Goal: Transaction & Acquisition: Purchase product/service

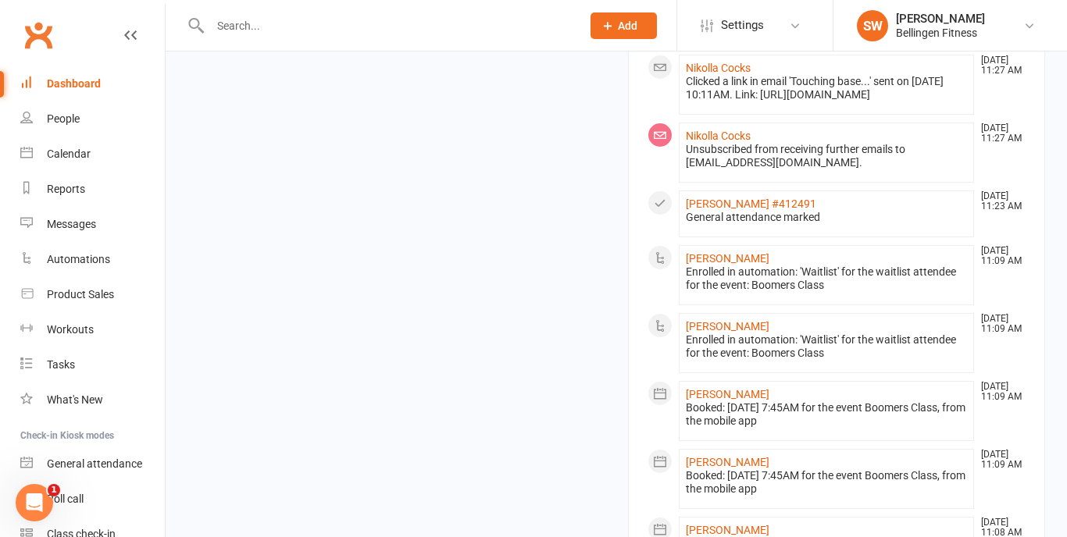
scroll to position [1164, 0]
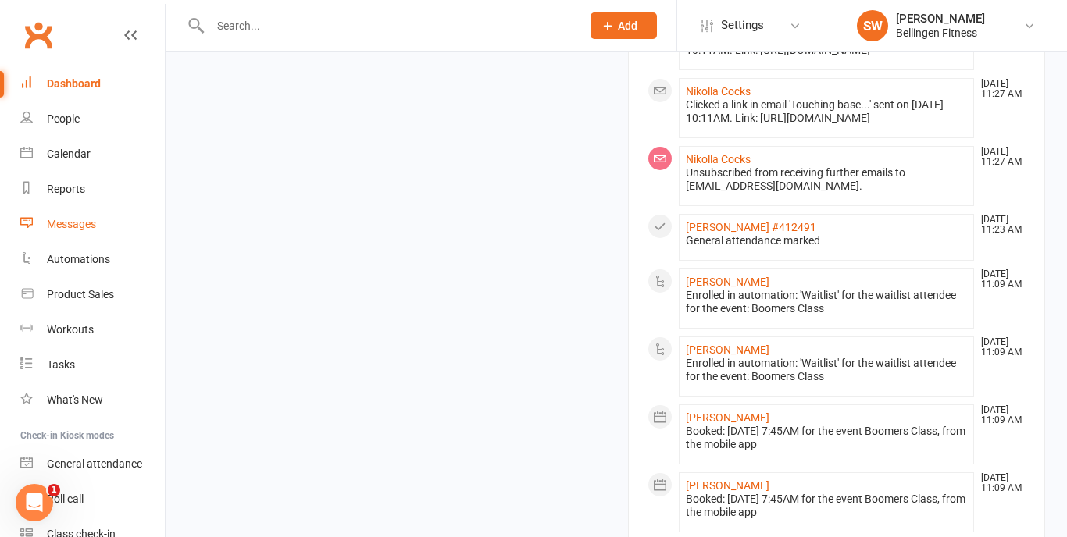
click at [102, 220] on link "Messages" at bounding box center [92, 224] width 144 height 35
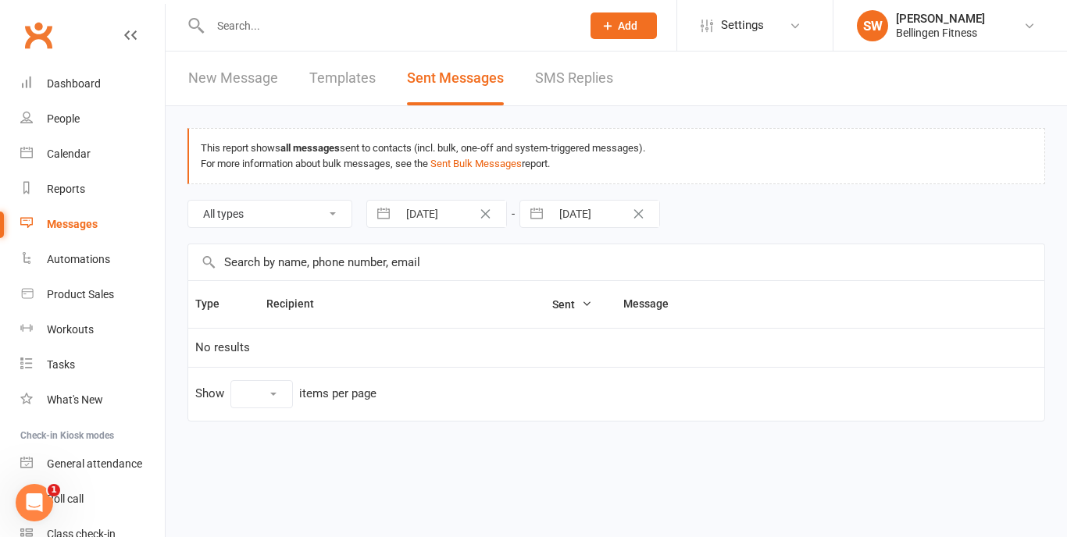
select select "10"
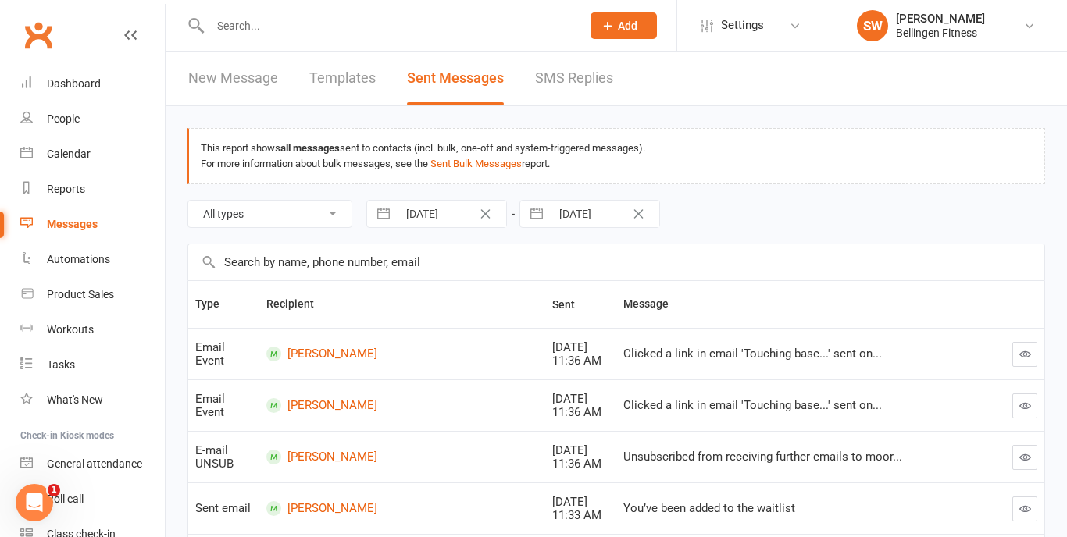
click at [258, 84] on link "New Message" at bounding box center [233, 79] width 90 height 54
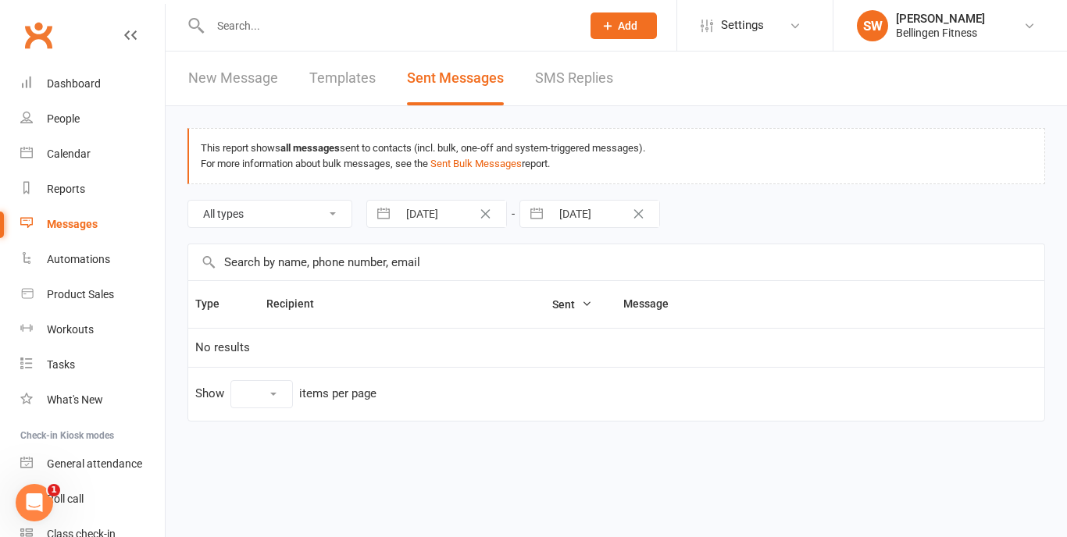
select select "10"
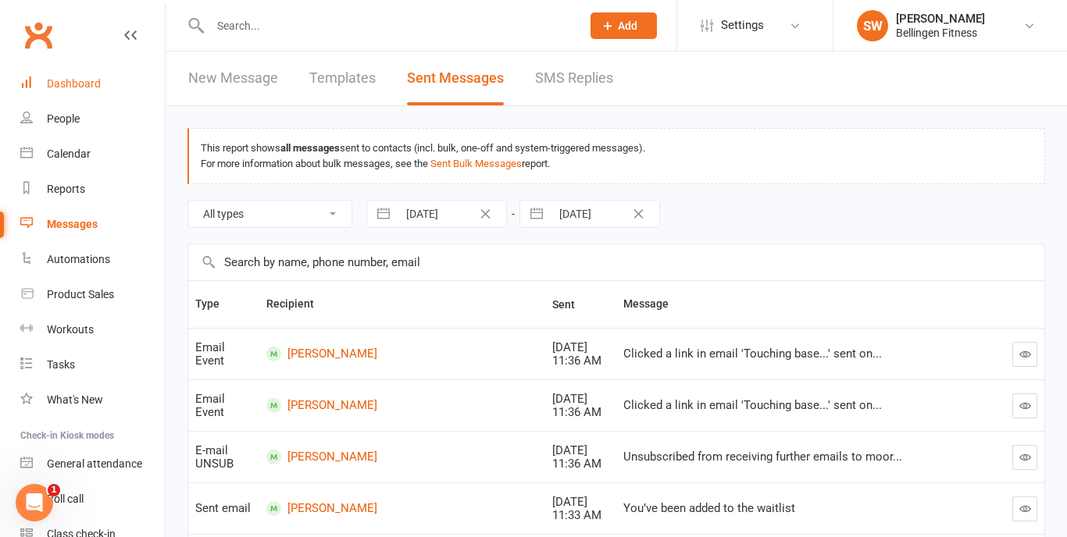
click at [87, 84] on div "Dashboard" at bounding box center [74, 83] width 54 height 12
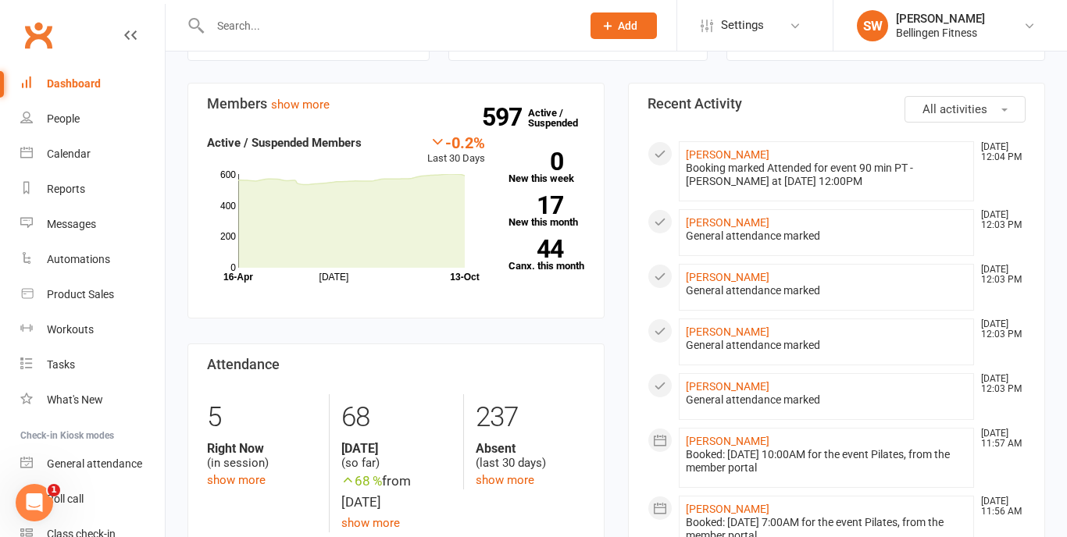
scroll to position [447, 0]
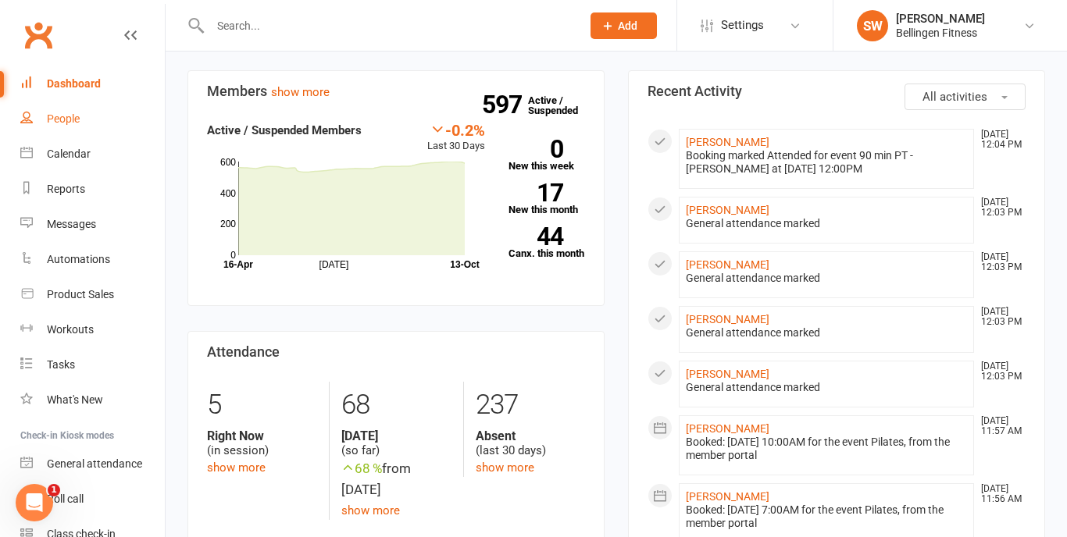
click at [70, 128] on link "People" at bounding box center [92, 119] width 144 height 35
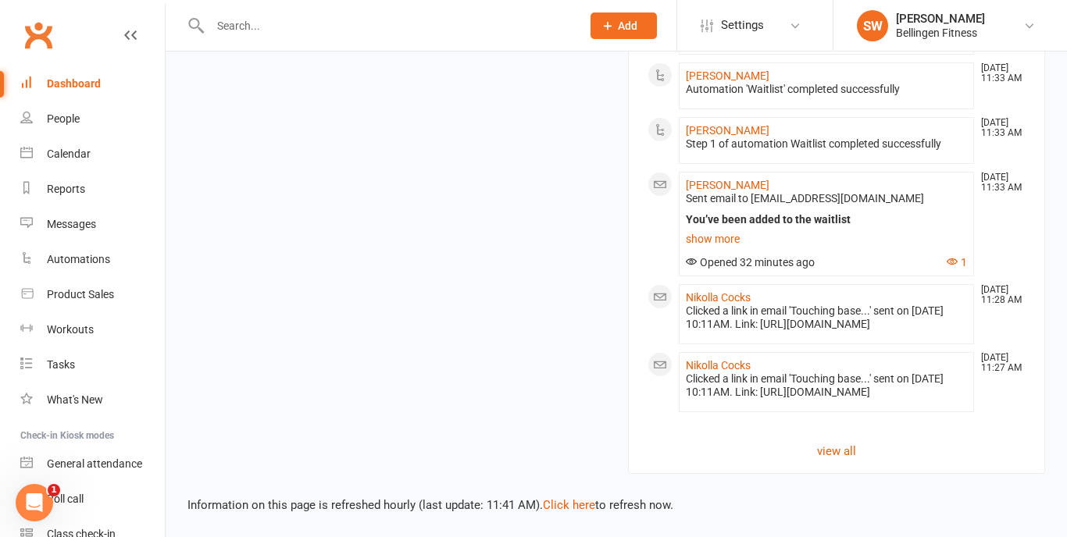
scroll to position [1652, 0]
click at [840, 442] on link "view all" at bounding box center [836, 451] width 378 height 19
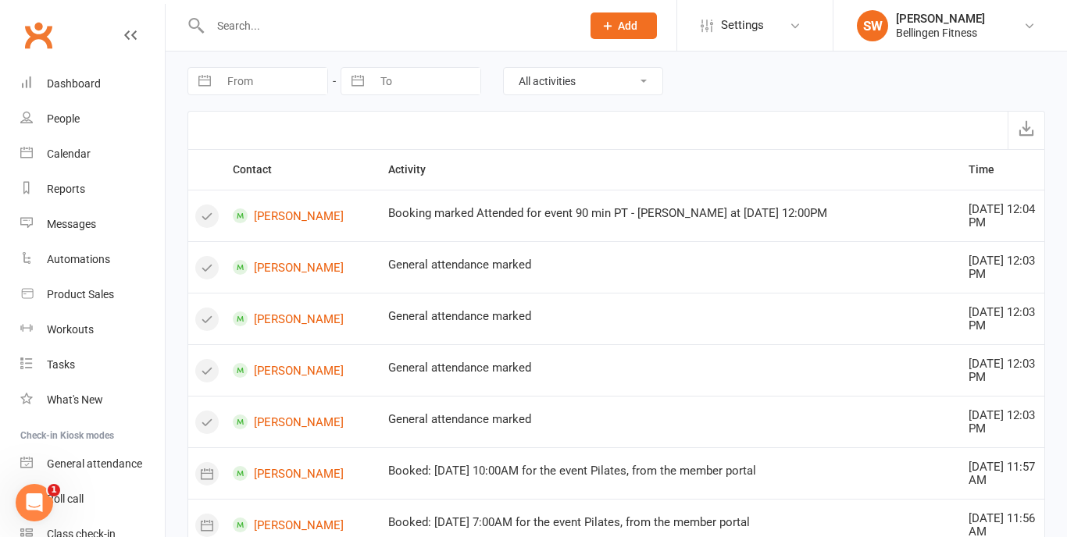
click at [618, 89] on select "All activities Bookings / Attendances Communications Notes Failed SMSes Grading…" at bounding box center [583, 81] width 159 height 27
select select "BookingLogEntry"
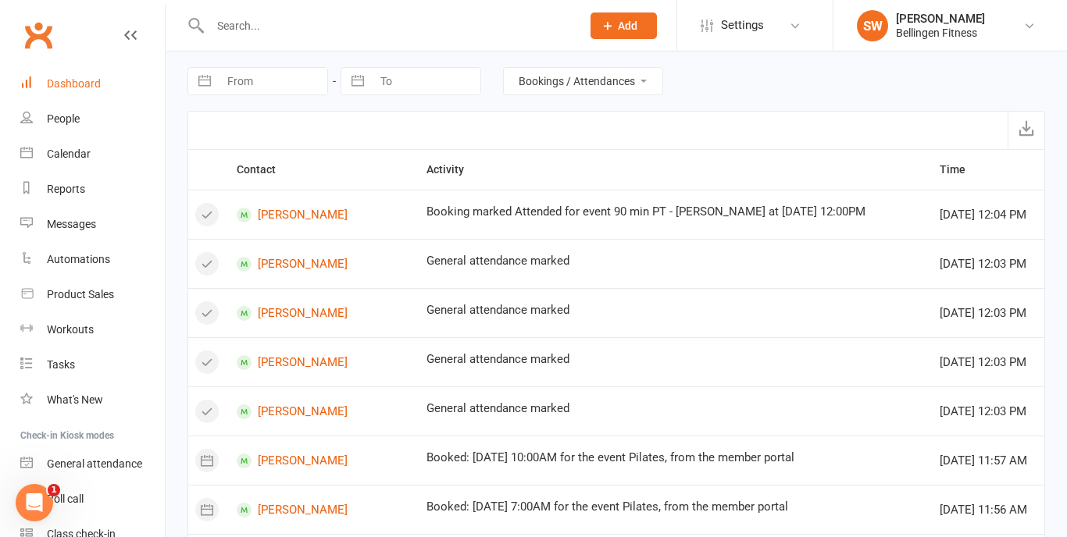
click at [99, 80] on div "Dashboard" at bounding box center [74, 83] width 54 height 12
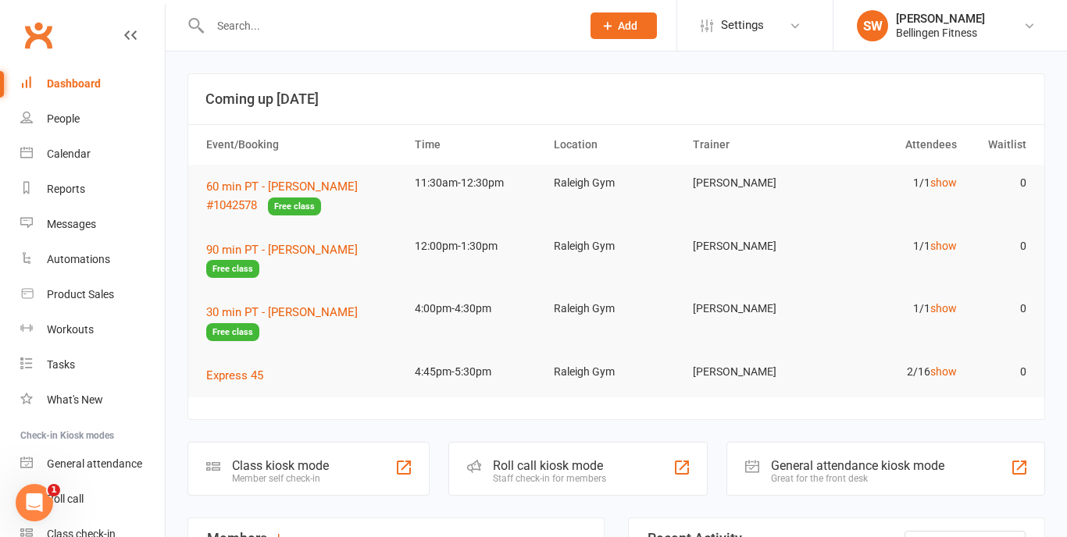
click at [301, 28] on input "text" at bounding box center [387, 26] width 365 height 22
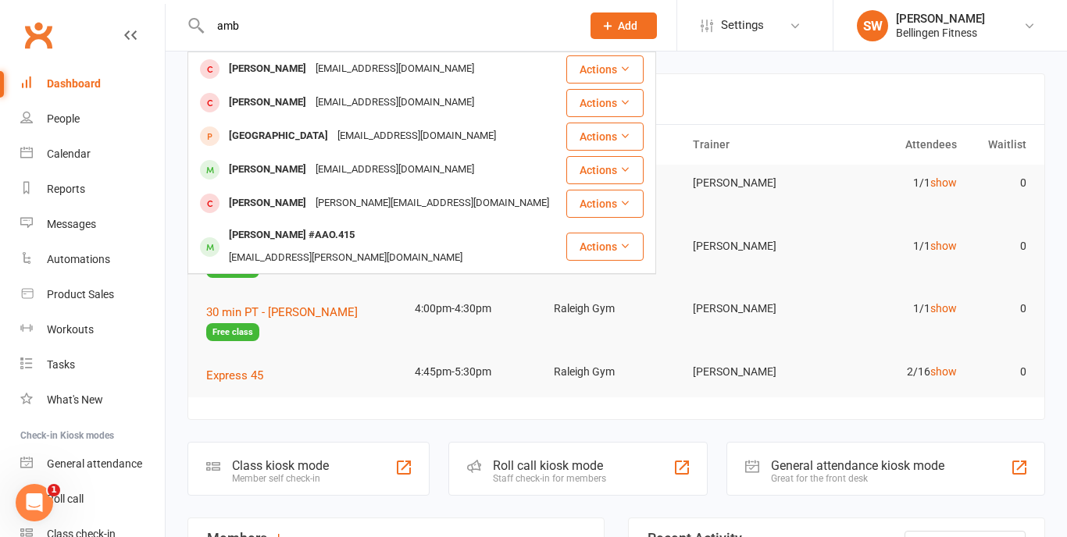
type input "amb"
click at [68, 88] on div "Dashboard" at bounding box center [74, 83] width 54 height 12
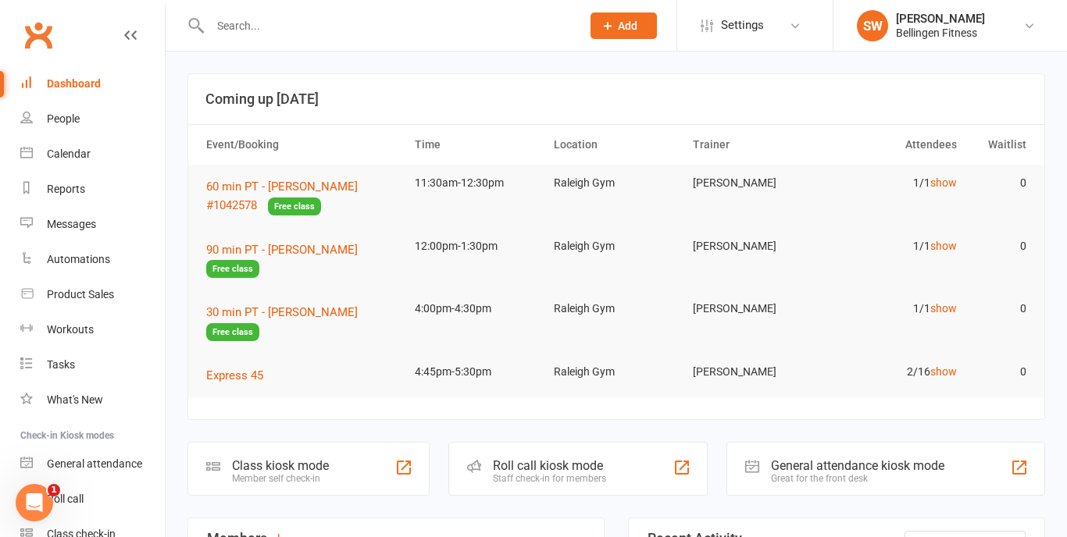
click at [288, 30] on input "text" at bounding box center [387, 26] width 365 height 22
click at [94, 287] on link "Product Sales" at bounding box center [92, 294] width 144 height 35
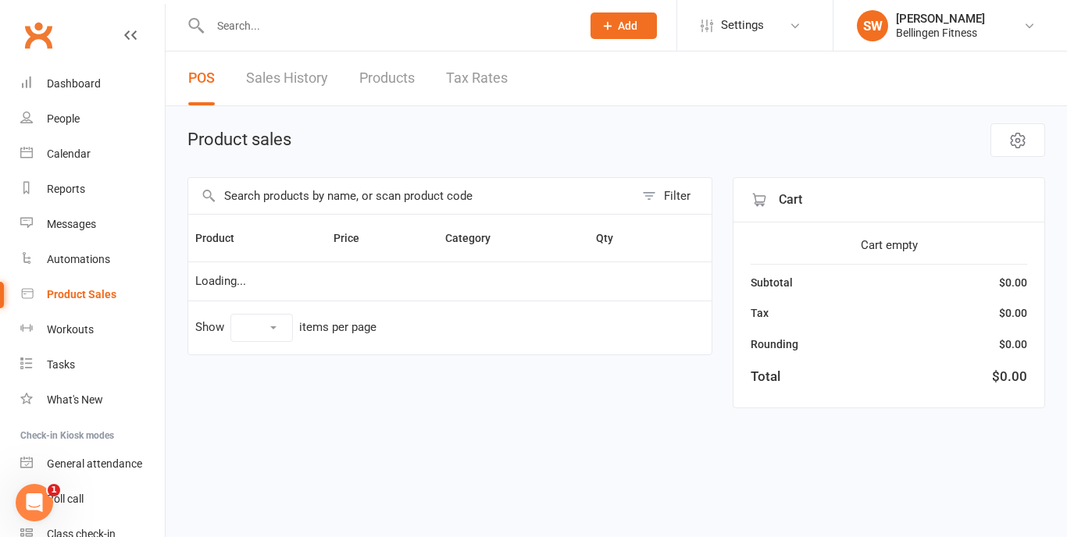
select select "10"
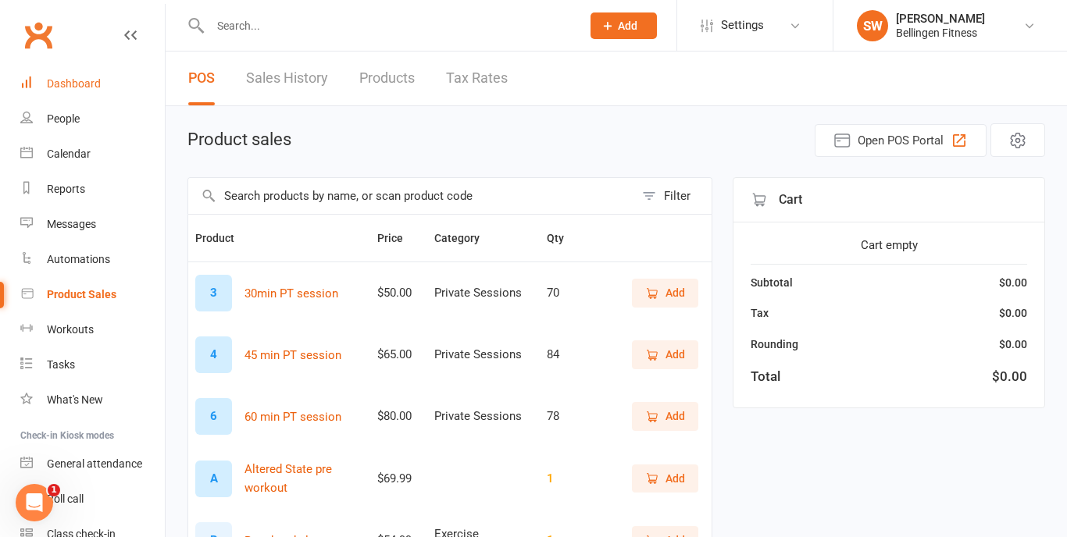
click at [78, 90] on link "Dashboard" at bounding box center [92, 83] width 144 height 35
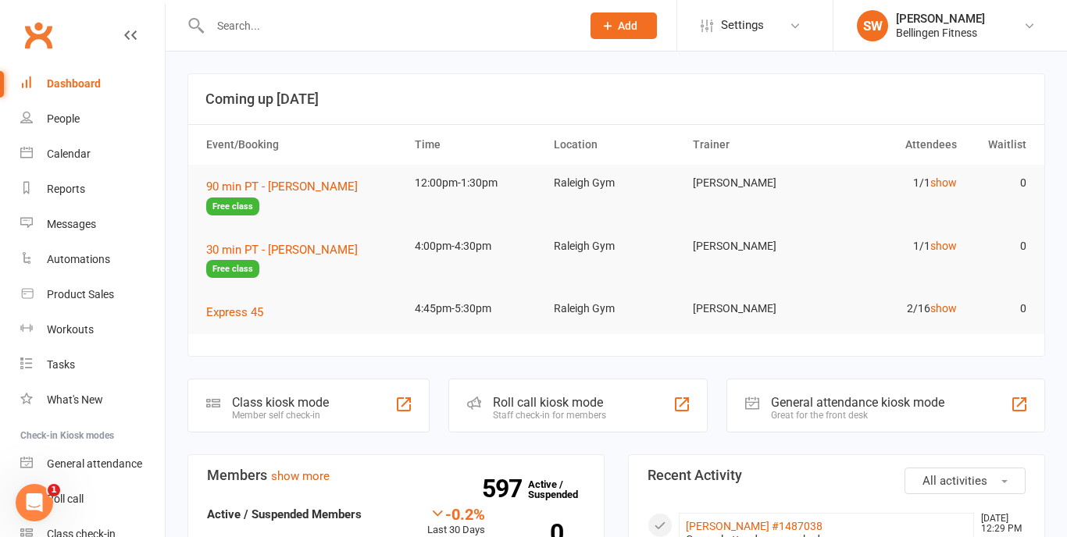
click at [295, 28] on input "text" at bounding box center [387, 26] width 365 height 22
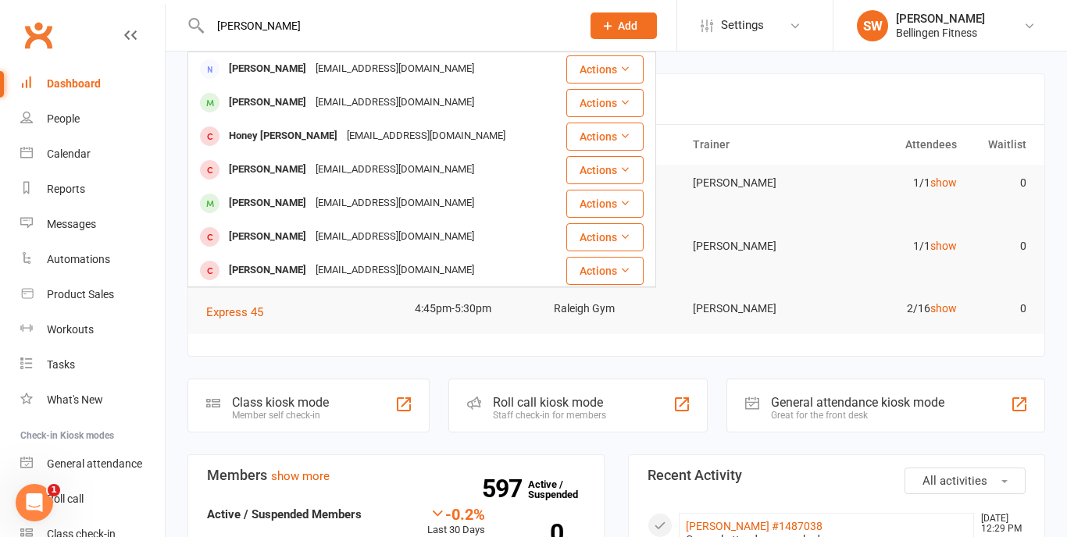
type input "Shanon dandy"
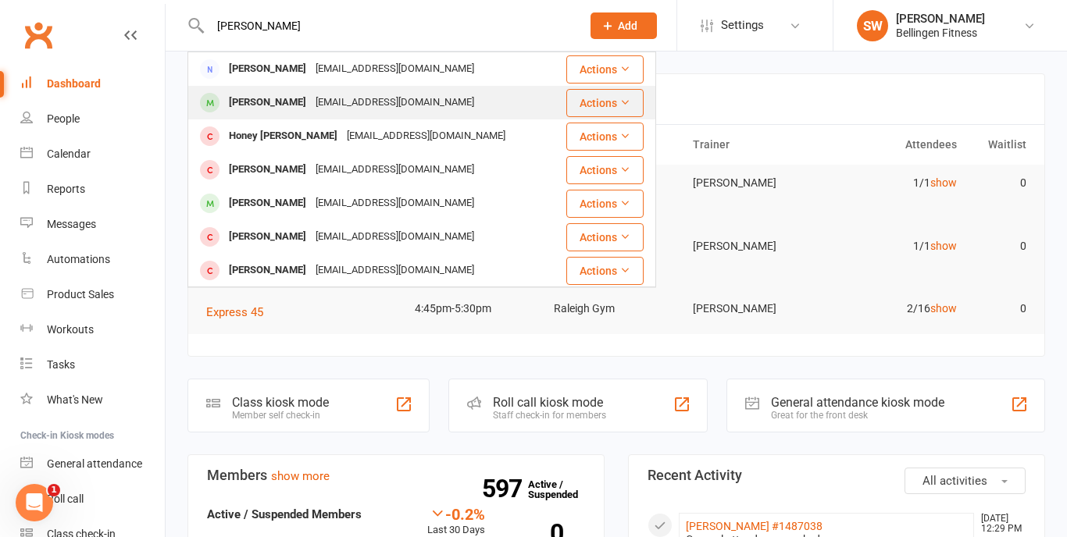
drag, startPoint x: 255, startPoint y: 52, endPoint x: 280, endPoint y: 95, distance: 49.3
click at [280, 95] on div "[PERSON_NAME]" at bounding box center [267, 102] width 87 height 23
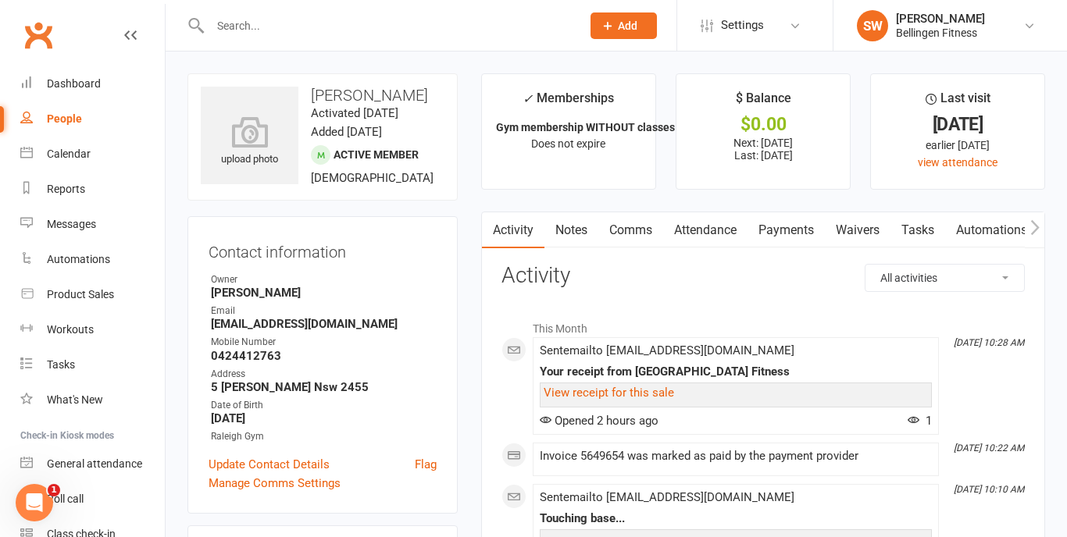
click at [773, 227] on link "Payments" at bounding box center [785, 230] width 77 height 36
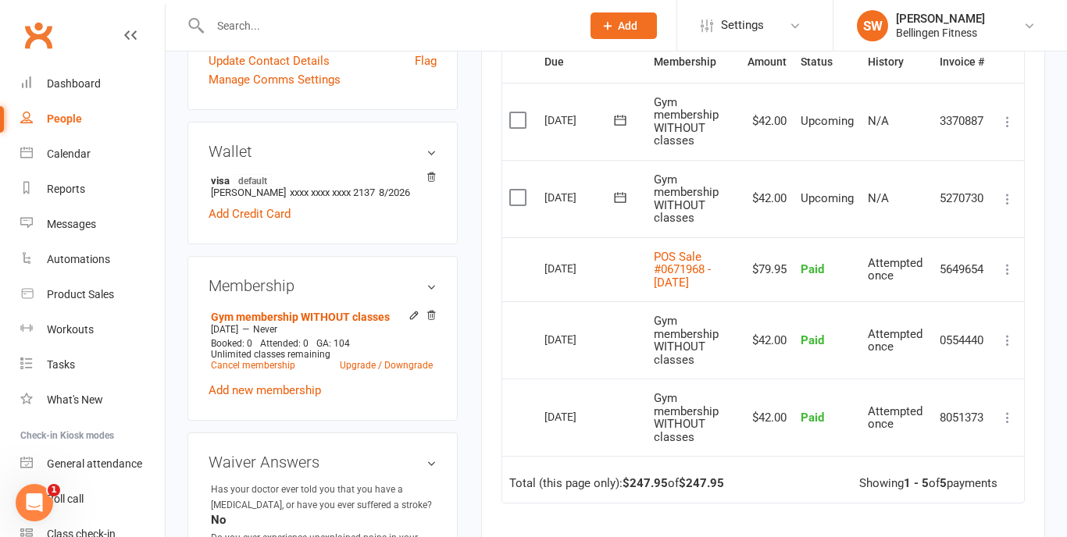
scroll to position [401, 0]
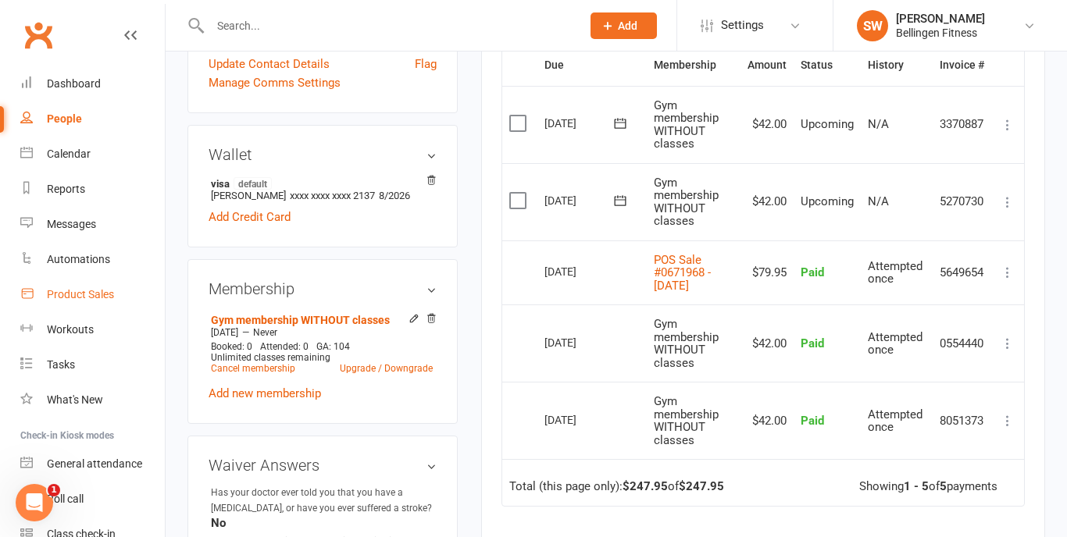
click at [91, 302] on link "Product Sales" at bounding box center [92, 294] width 144 height 35
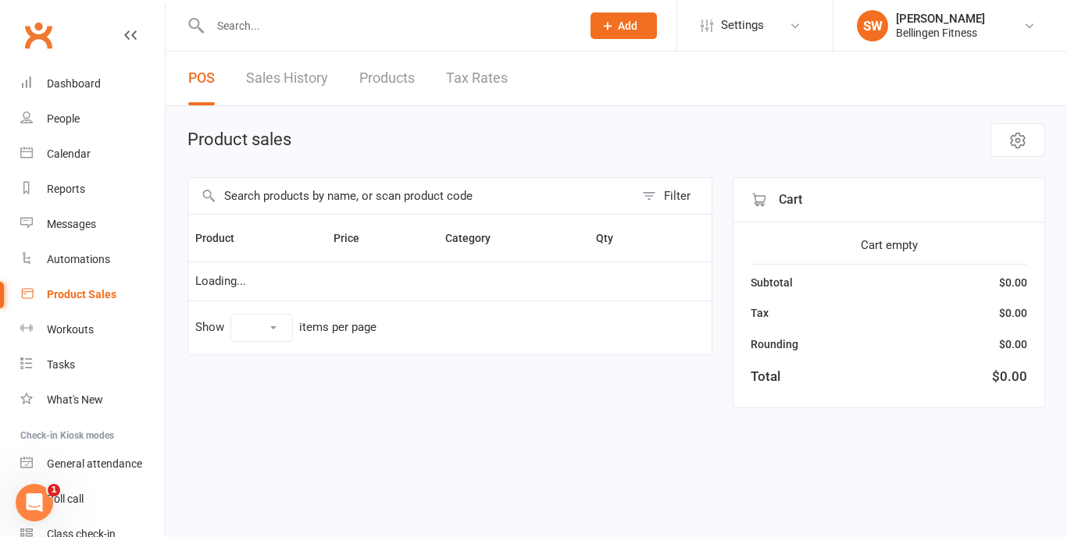
select select "10"
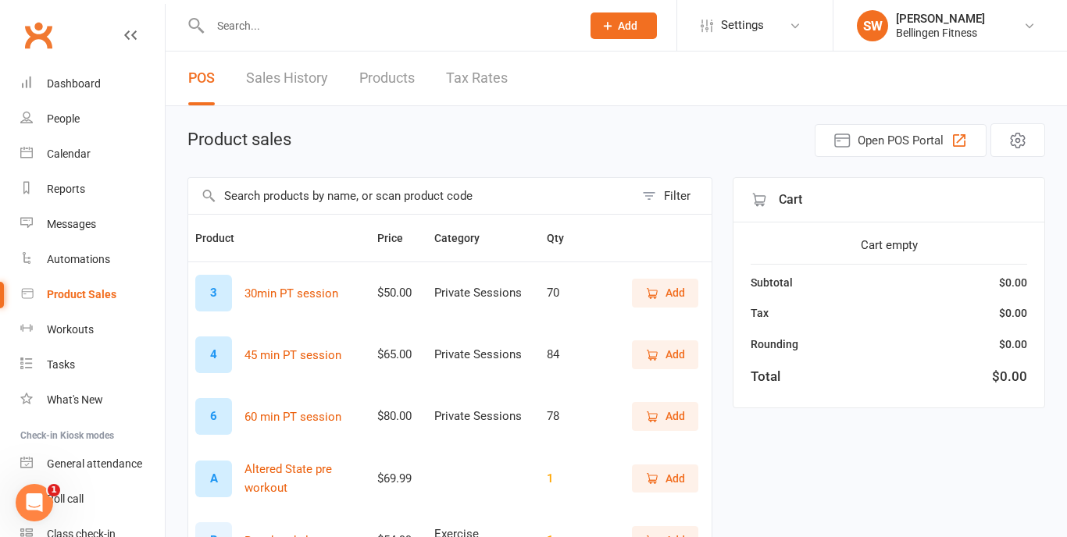
click at [344, 207] on input "text" at bounding box center [411, 196] width 446 height 36
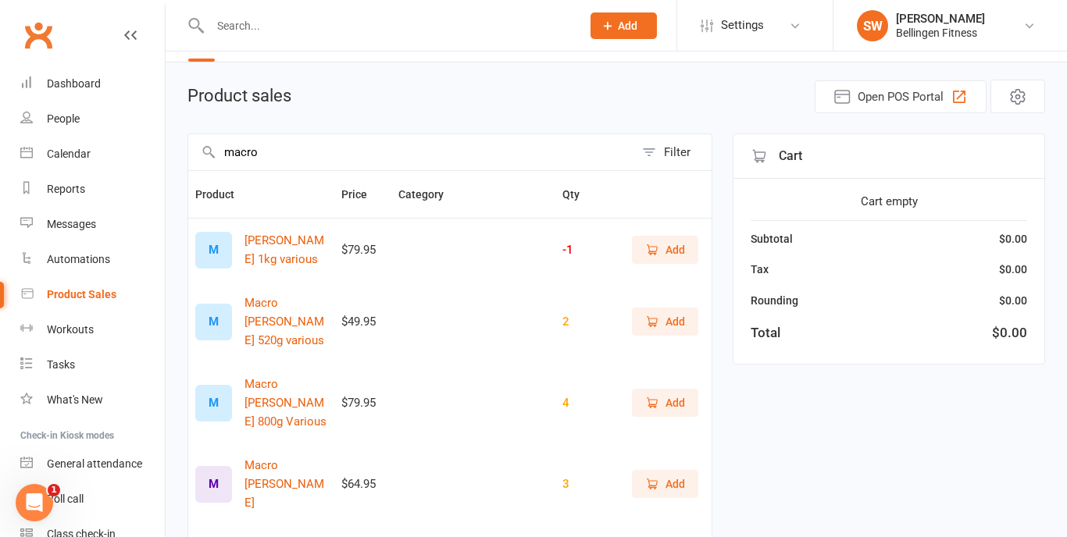
scroll to position [55, 0]
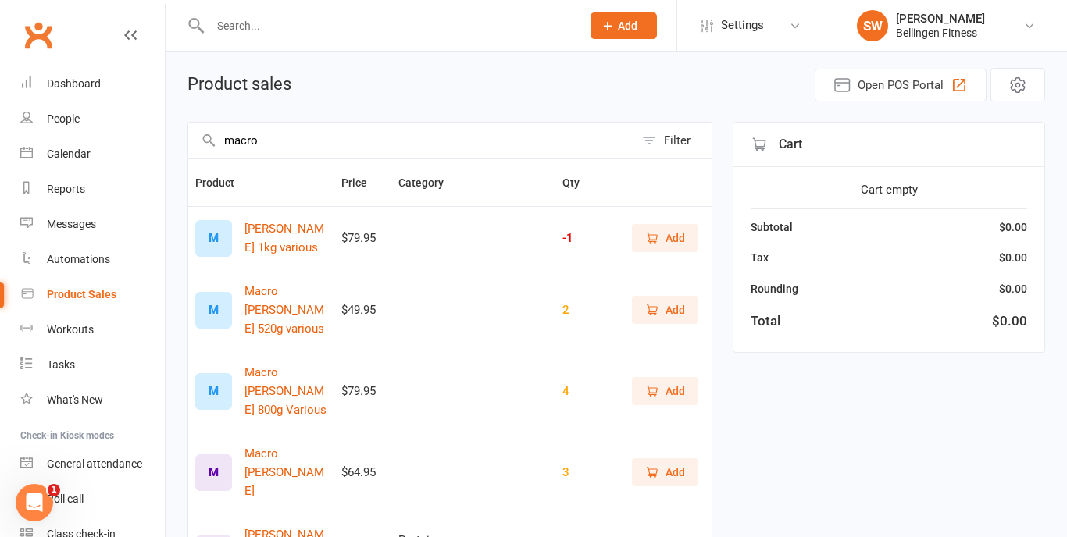
type input "macro"
click at [682, 383] on span "Add" at bounding box center [675, 391] width 20 height 17
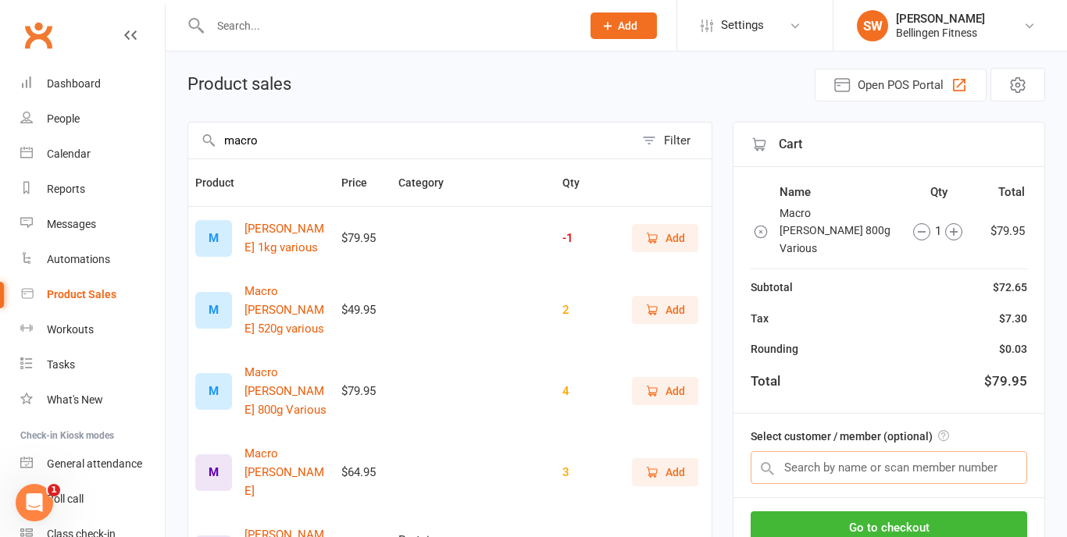
click at [879, 451] on input "text" at bounding box center [888, 467] width 276 height 33
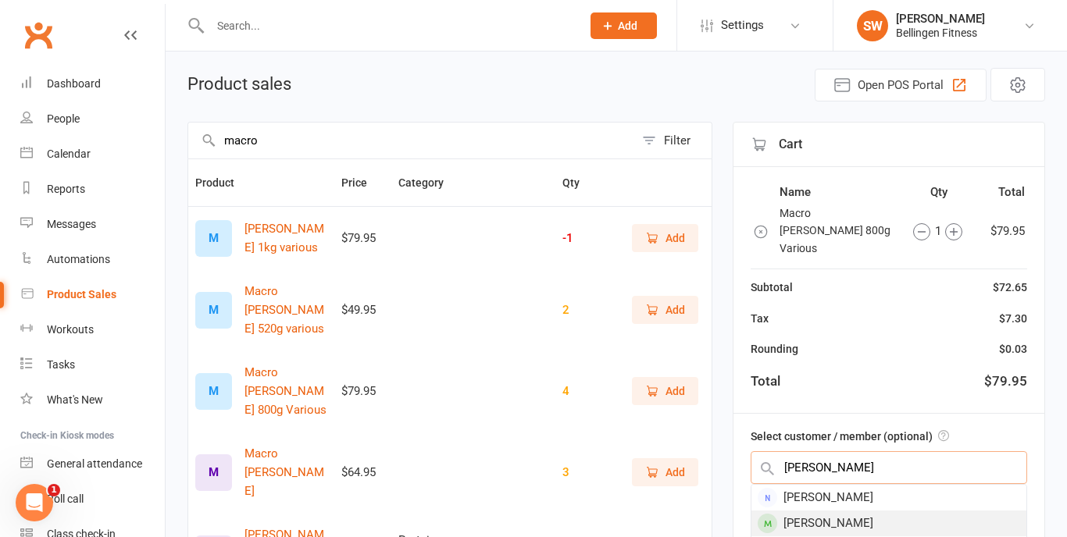
type input "sharon danzey"
click at [901, 511] on div "[PERSON_NAME]" at bounding box center [888, 524] width 275 height 26
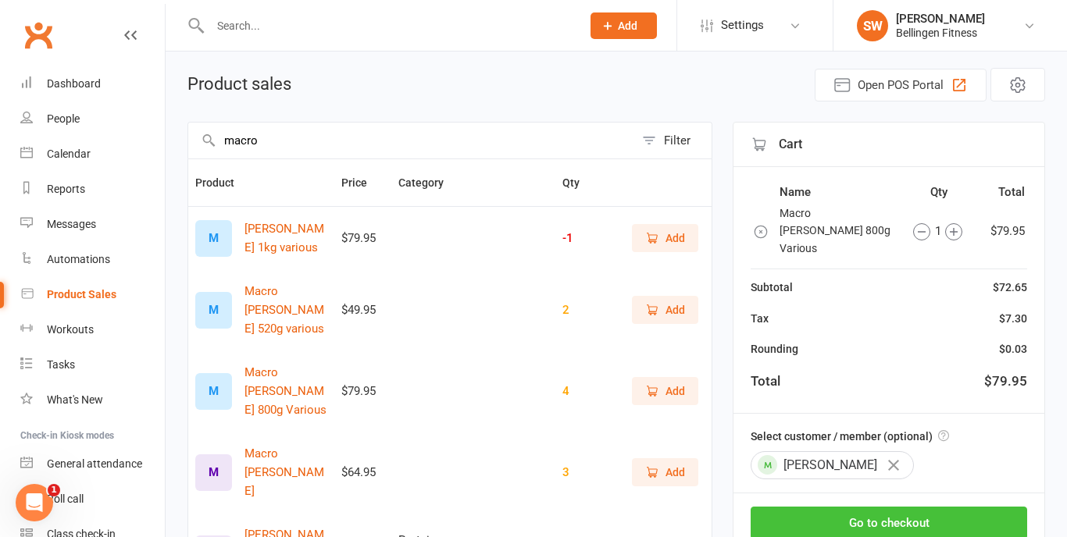
click at [887, 507] on button "Go to checkout" at bounding box center [888, 523] width 276 height 33
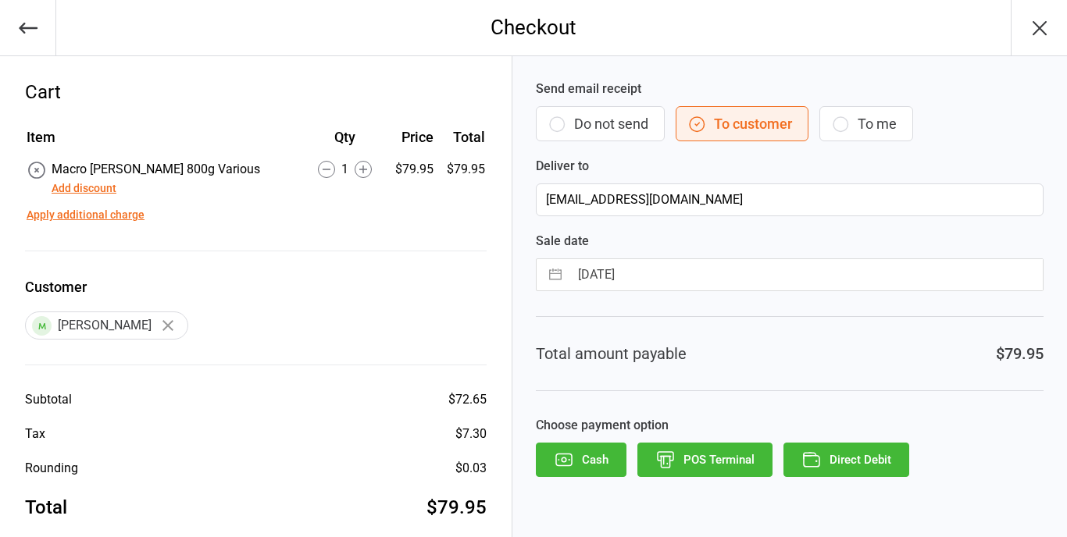
click at [34, 30] on icon "button" at bounding box center [28, 28] width 22 height 22
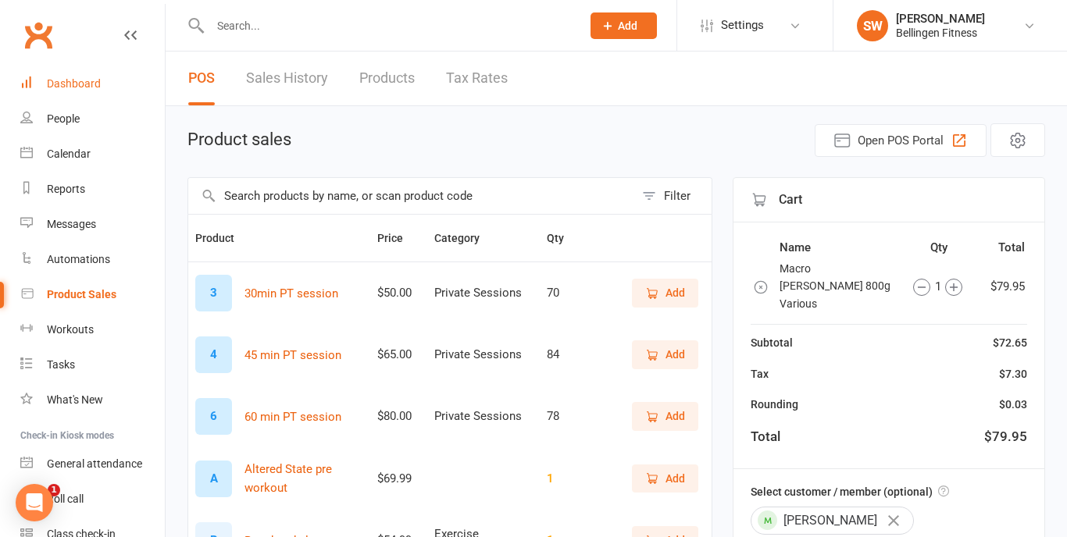
click at [82, 80] on div "Dashboard" at bounding box center [74, 83] width 54 height 12
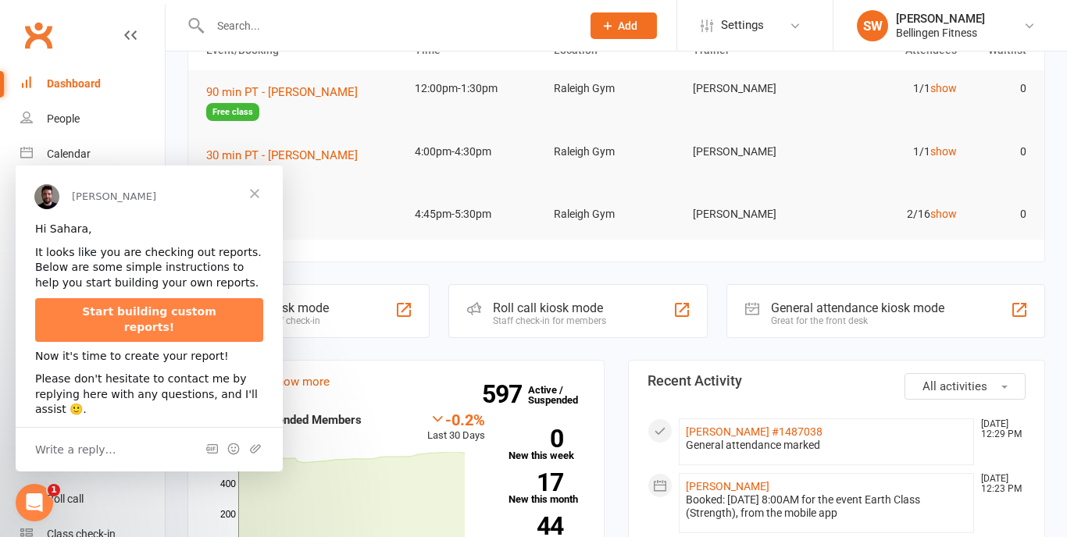
scroll to position [98, 0]
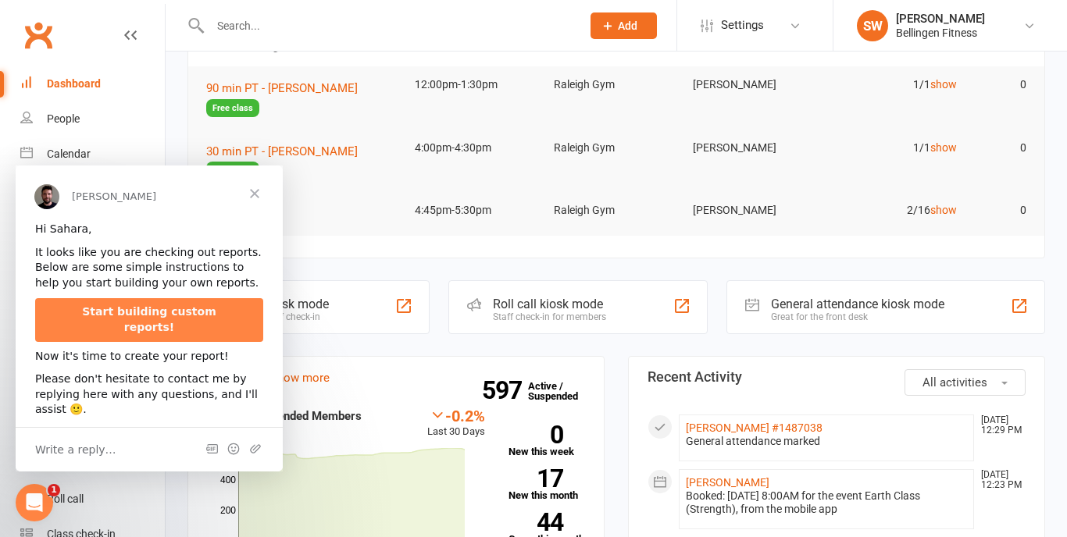
click at [257, 190] on span "Close" at bounding box center [254, 194] width 56 height 56
